Goal: Find specific page/section

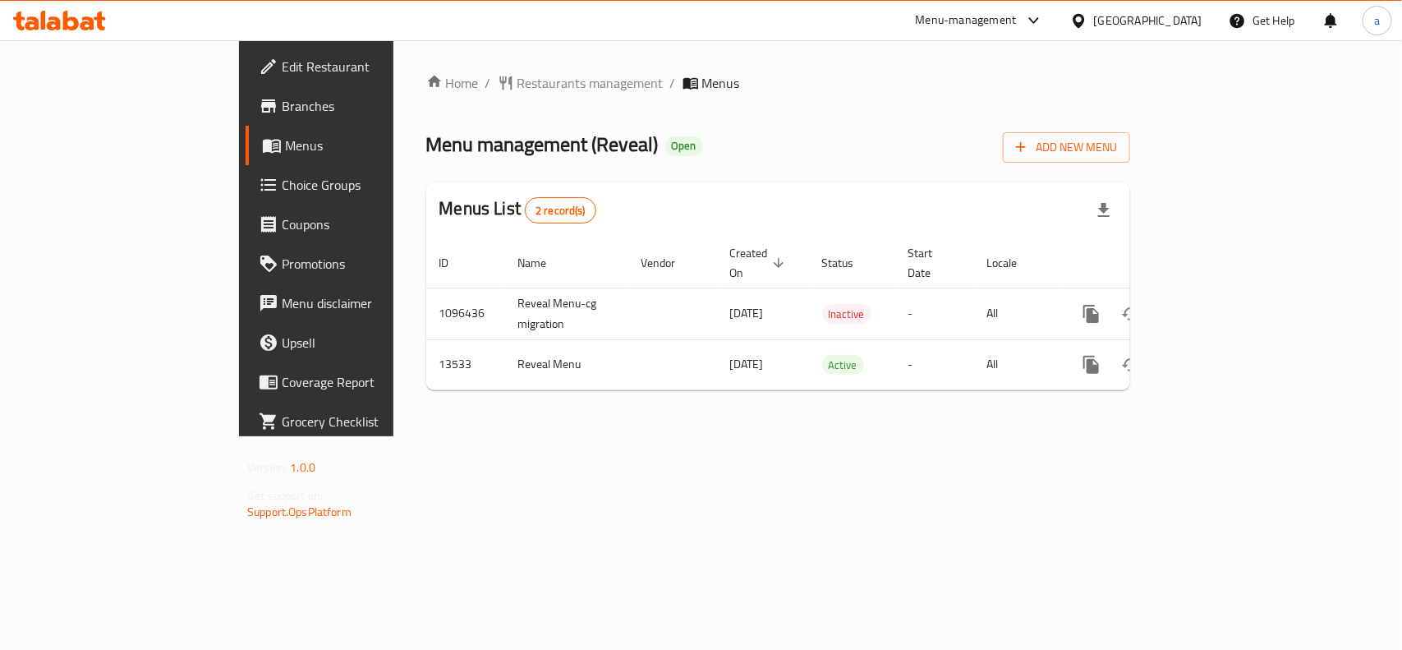
click at [1183, 13] on div "[GEOGRAPHIC_DATA]" at bounding box center [1148, 20] width 108 height 18
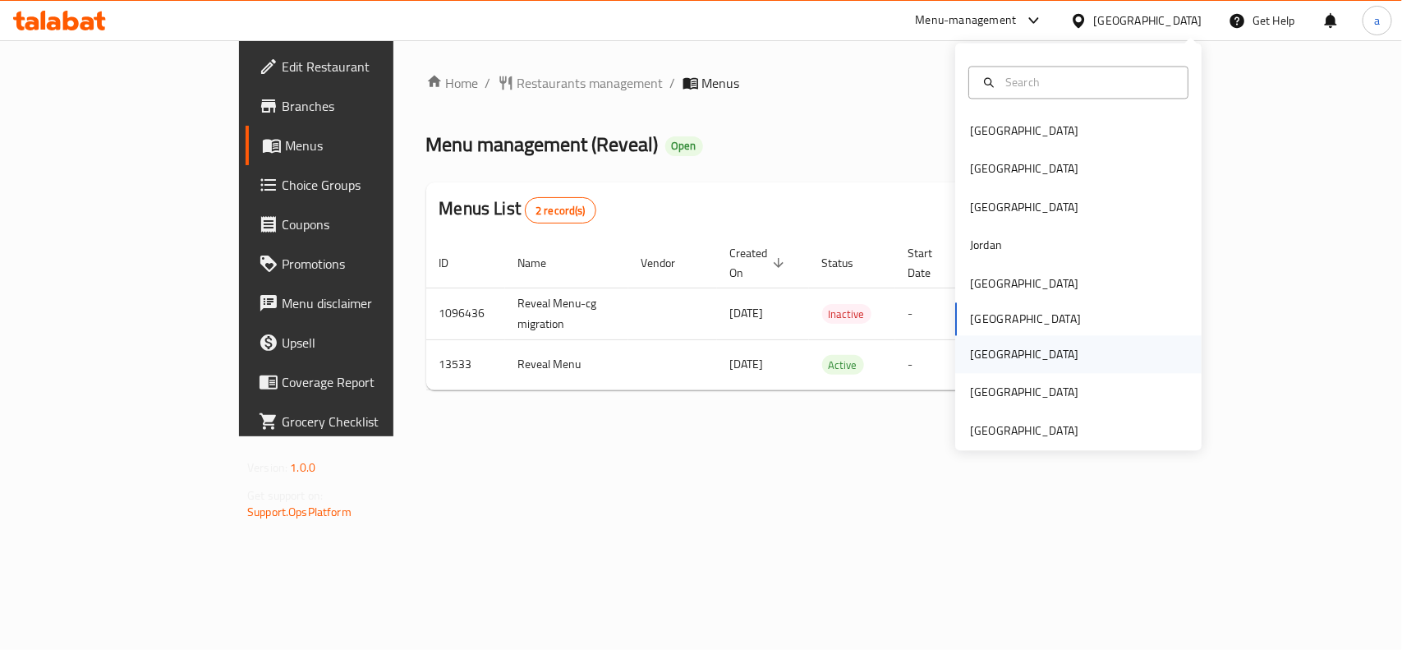
click at [970, 354] on div "[GEOGRAPHIC_DATA]" at bounding box center [1024, 355] width 108 height 18
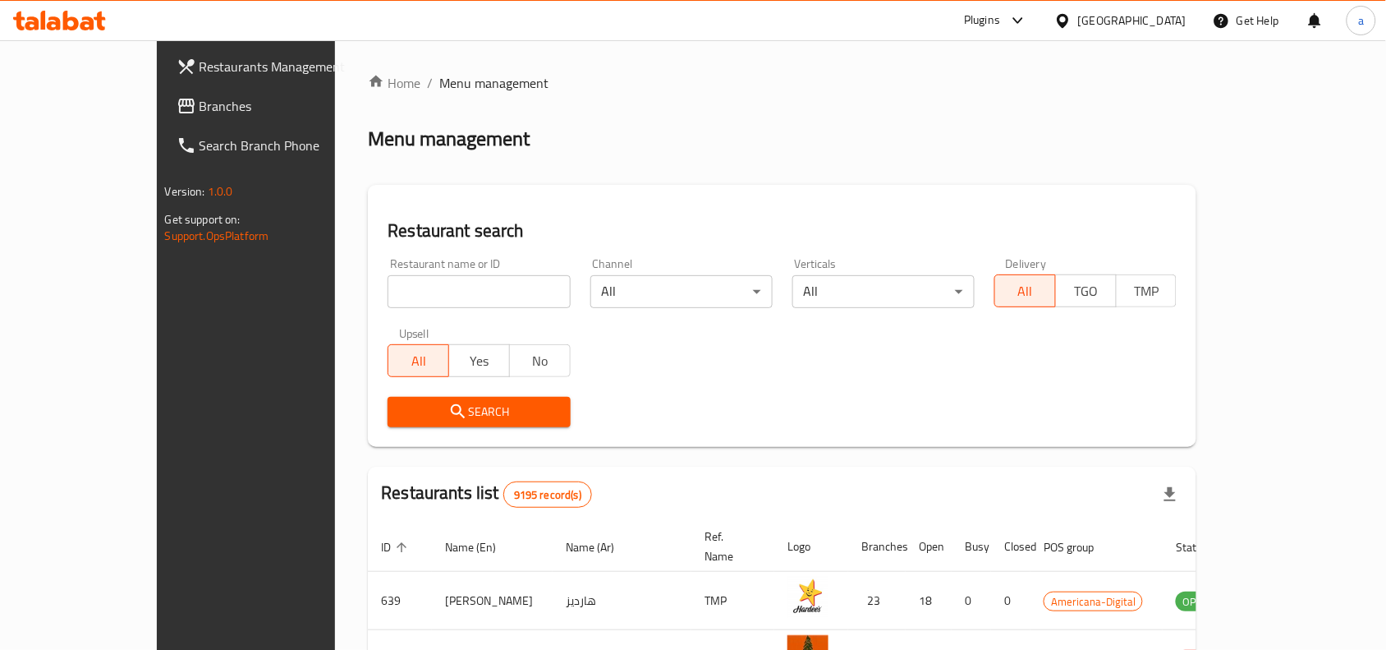
click at [200, 100] on span "Branches" at bounding box center [288, 106] width 176 height 20
